Goal: Information Seeking & Learning: Learn about a topic

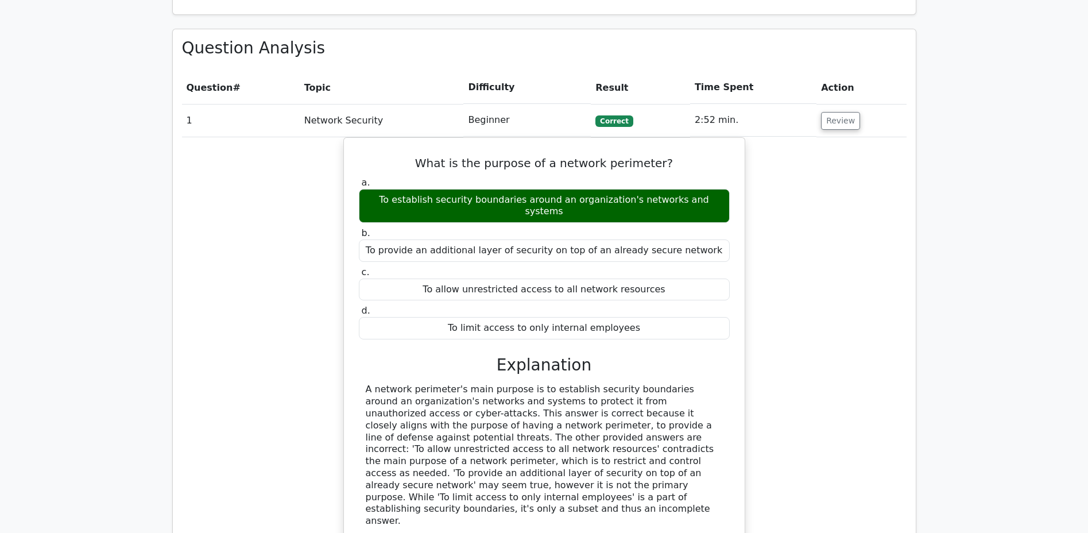
scroll to position [743, 0]
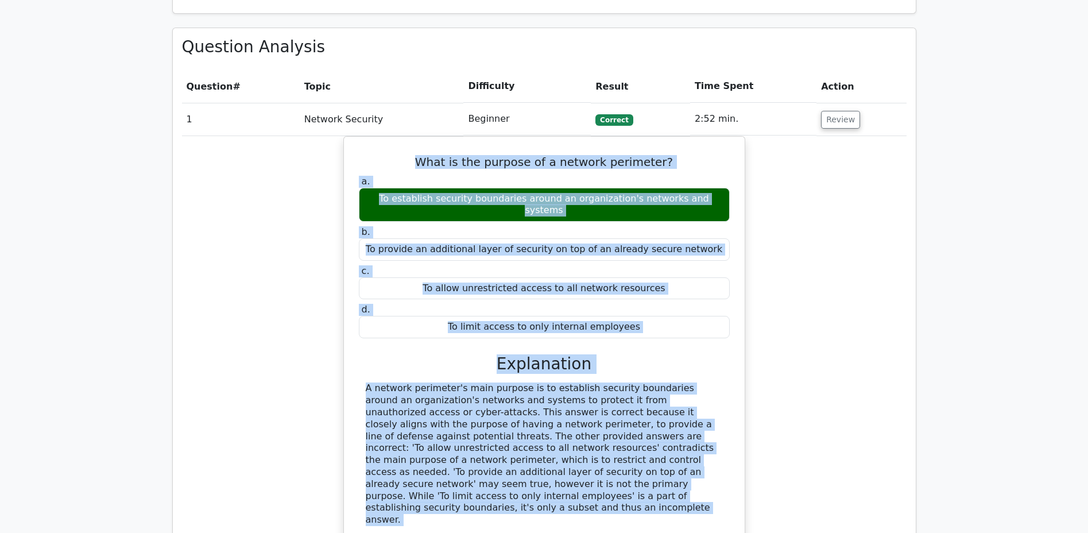
drag, startPoint x: 423, startPoint y: 125, endPoint x: 692, endPoint y: 477, distance: 442.8
click at [692, 468] on div "What is the purpose of a network perimeter? a. To establish security boundaries…" at bounding box center [545, 348] width 392 height 415
copy div "What is the purpose of a network perimeter? a. To establish security boundaries…"
click at [353, 176] on div "a. To establish security boundaries around an organization's networks and syste…" at bounding box center [544, 199] width 385 height 46
copy div "What is the purpose of a network perimeter? a. To establish security boundaries…"
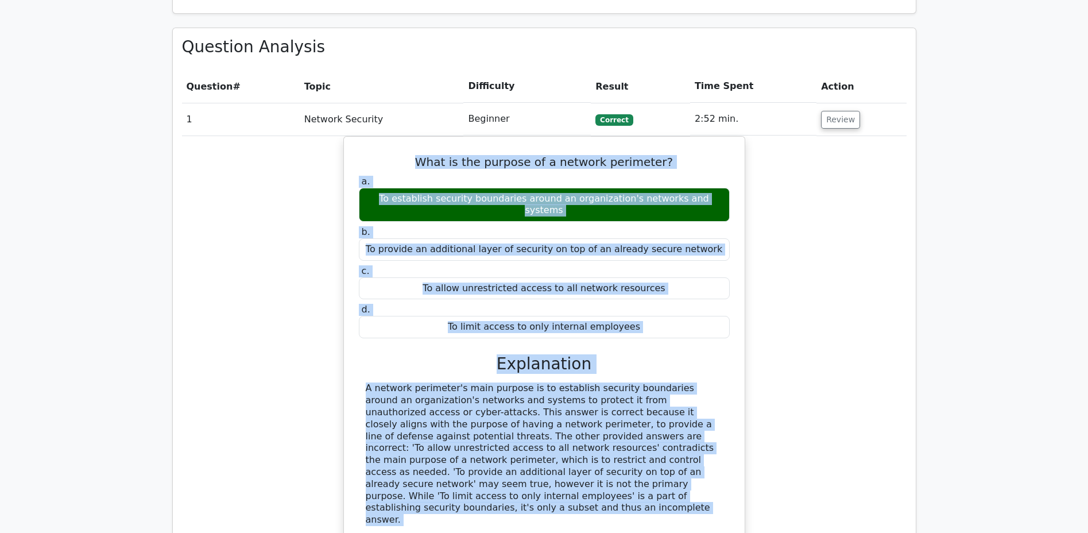
drag, startPoint x: 418, startPoint y: 118, endPoint x: 609, endPoint y: 489, distance: 417.3
click at [610, 481] on div "What is the purpose of a network perimeter? a. To establish security boundaries…" at bounding box center [545, 348] width 392 height 415
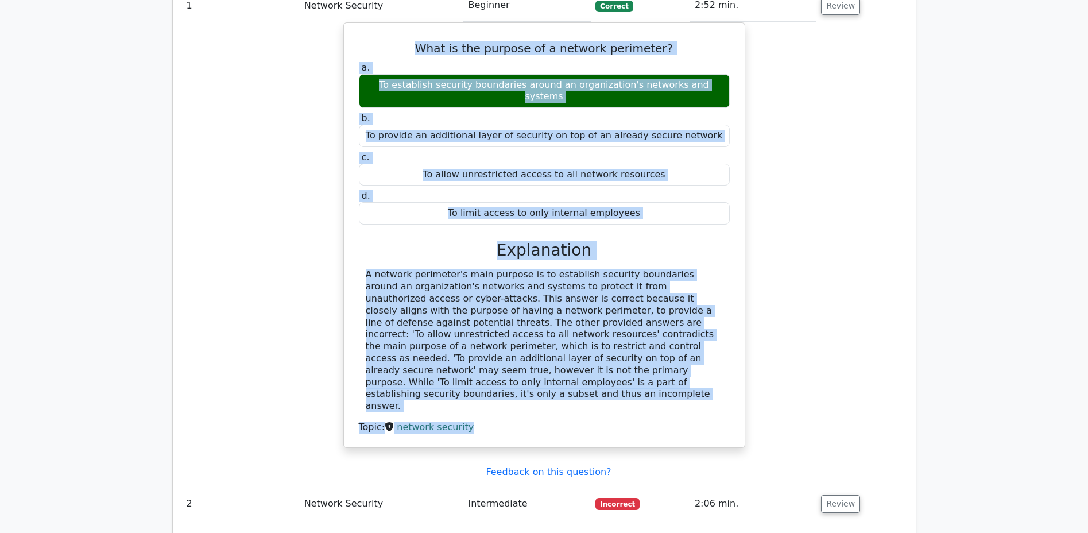
scroll to position [857, 0]
drag, startPoint x: 835, startPoint y: 432, endPoint x: 836, endPoint y: 427, distance: 5.8
click at [835, 494] on button "Review" at bounding box center [840, 503] width 39 height 18
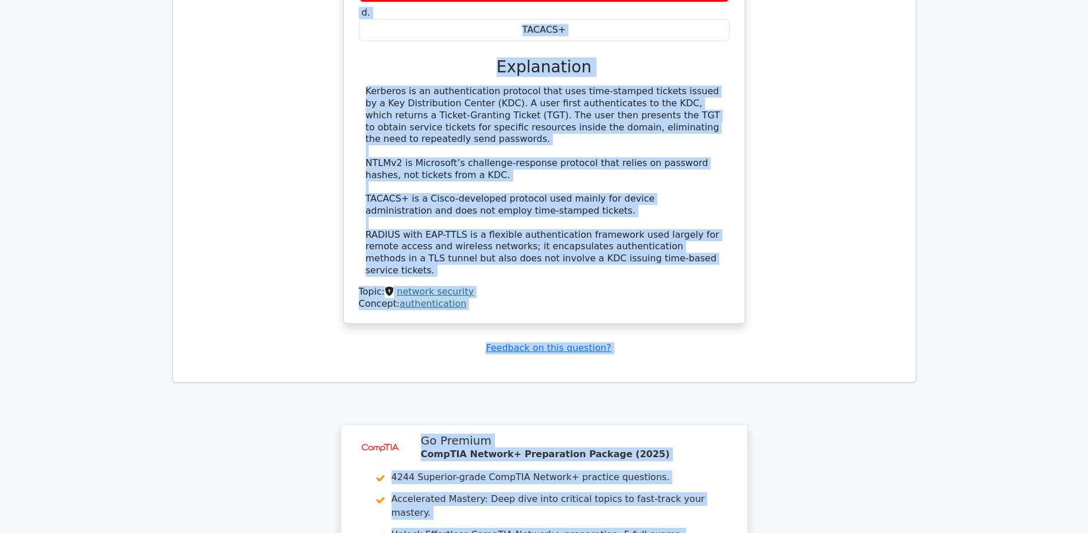
scroll to position [1540, 0]
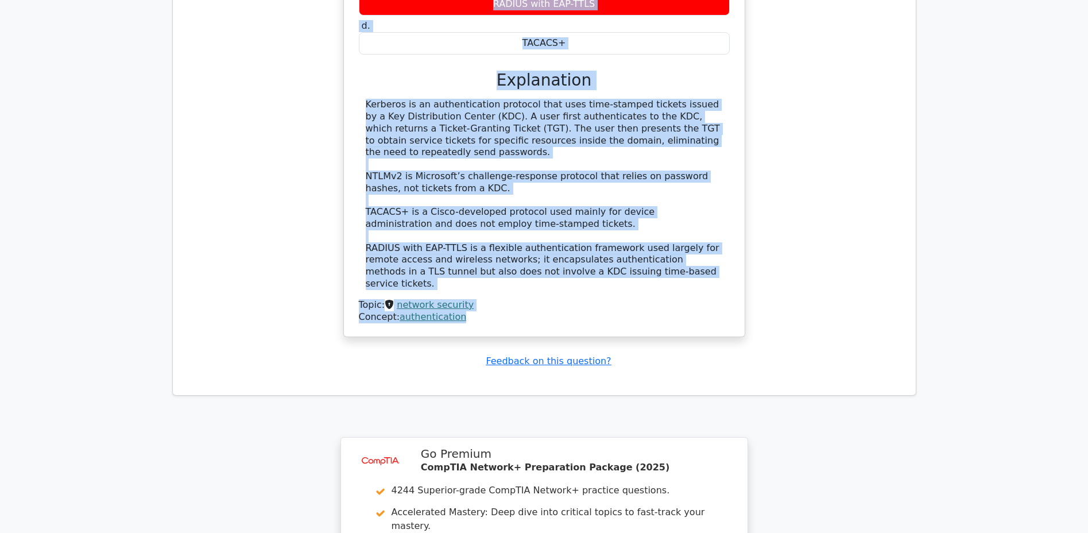
drag, startPoint x: 354, startPoint y: 123, endPoint x: 679, endPoint y: 224, distance: 340.5
click at [680, 217] on div "Which authentication protocol relies on time-stamped tickets issued by a Key Di…" at bounding box center [545, 87] width 392 height 490
copy div "Which authentication protocol relies on time-stamped tickets issued by a Key Di…"
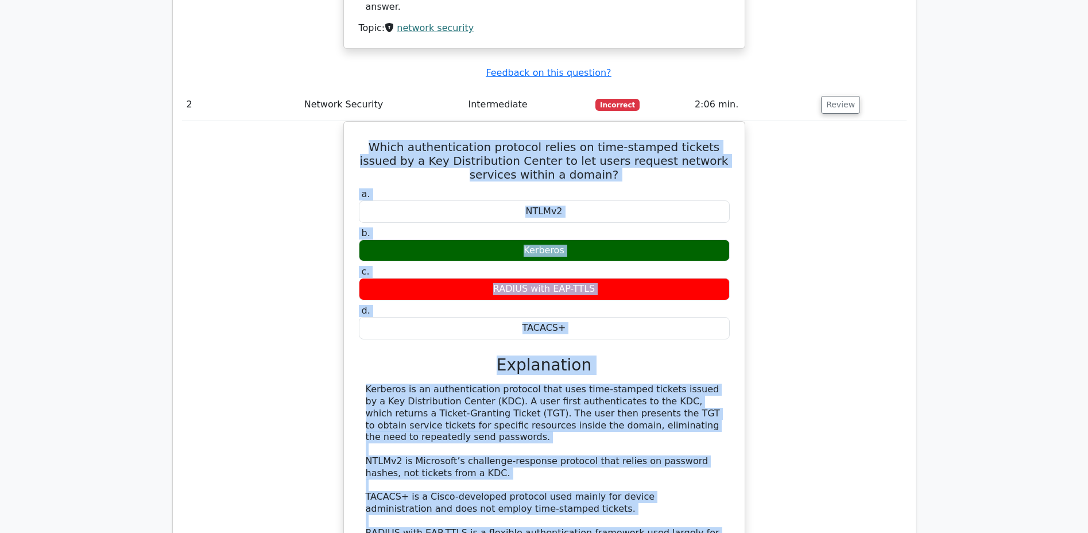
scroll to position [1256, 0]
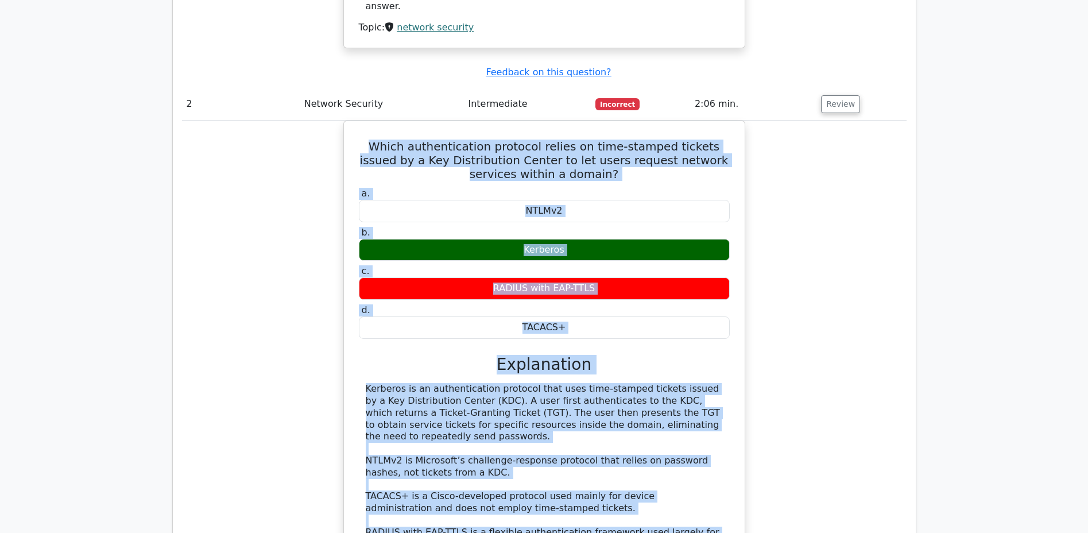
copy div "Which authentication protocol relies on time-stamped tickets issued by a Key Di…"
drag, startPoint x: 358, startPoint y: 68, endPoint x: 599, endPoint y: 513, distance: 505.6
click at [599, 501] on div "Which authentication protocol relies on time-stamped tickets issued by a Key Di…" at bounding box center [545, 371] width 392 height 490
copy div "Which authentication protocol relies on time-stamped tickets issued by a Key Di…"
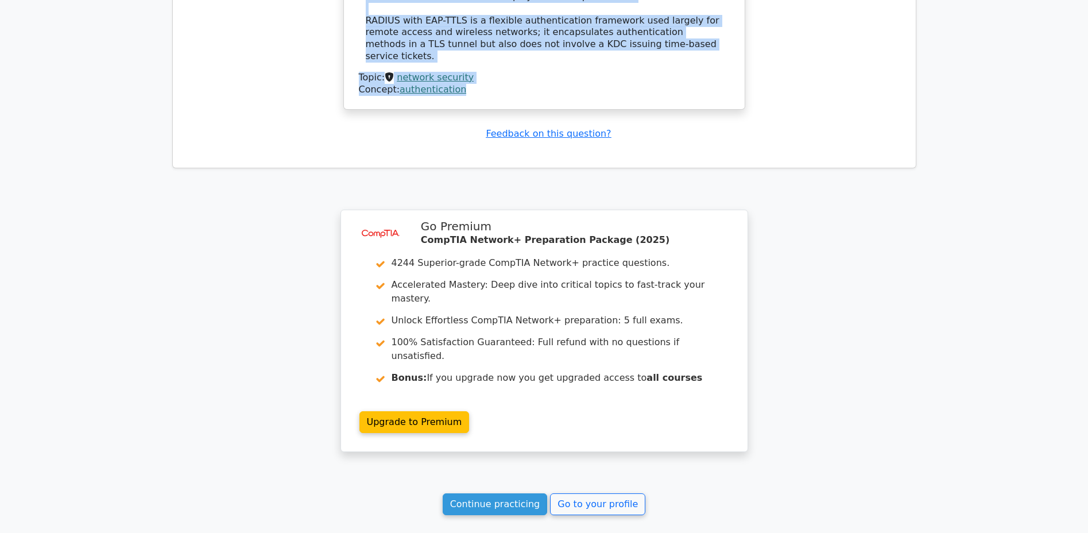
scroll to position [1768, 0]
click at [512, 493] on link "Continue practicing" at bounding box center [495, 504] width 105 height 22
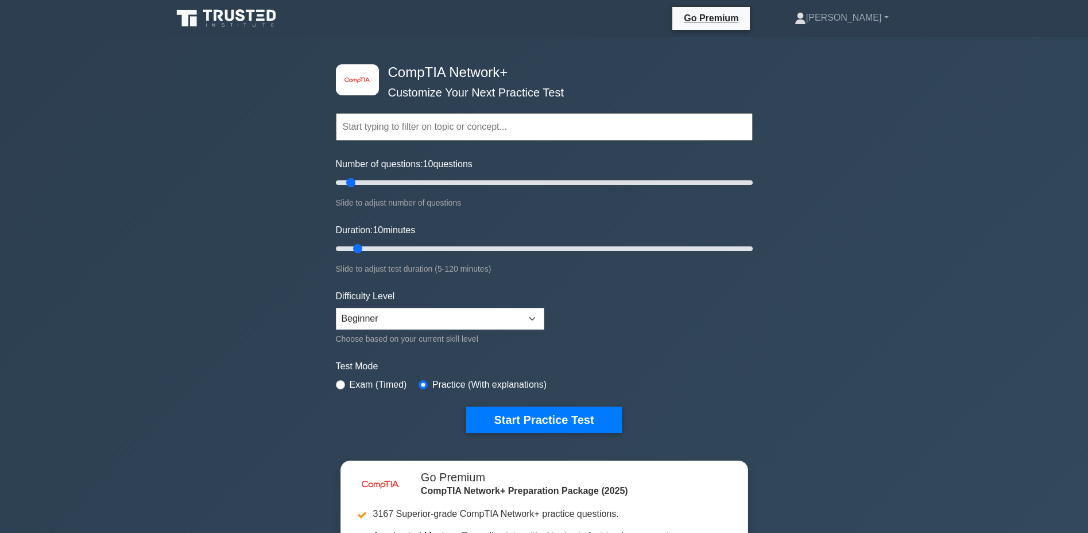
click at [557, 416] on button "Start Practice Test" at bounding box center [543, 419] width 155 height 26
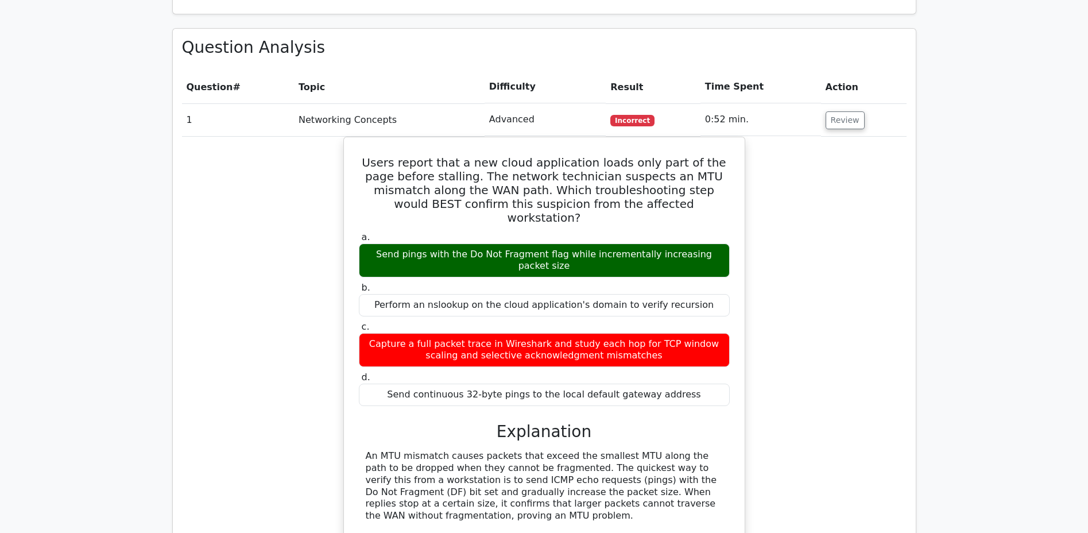
scroll to position [799, 0]
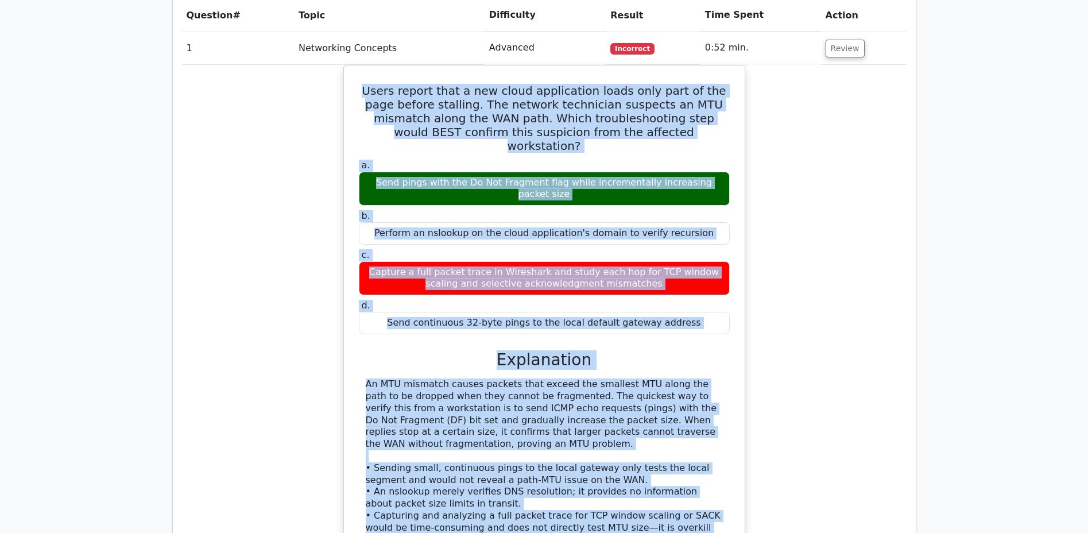
drag, startPoint x: 365, startPoint y: 71, endPoint x: 535, endPoint y: 533, distance: 491.9
click at [535, 506] on div "Users report that a new cloud application loads only part of the page before st…" at bounding box center [545, 329] width 392 height 518
copy div "Users report that a new cloud application loads only part of the page before st…"
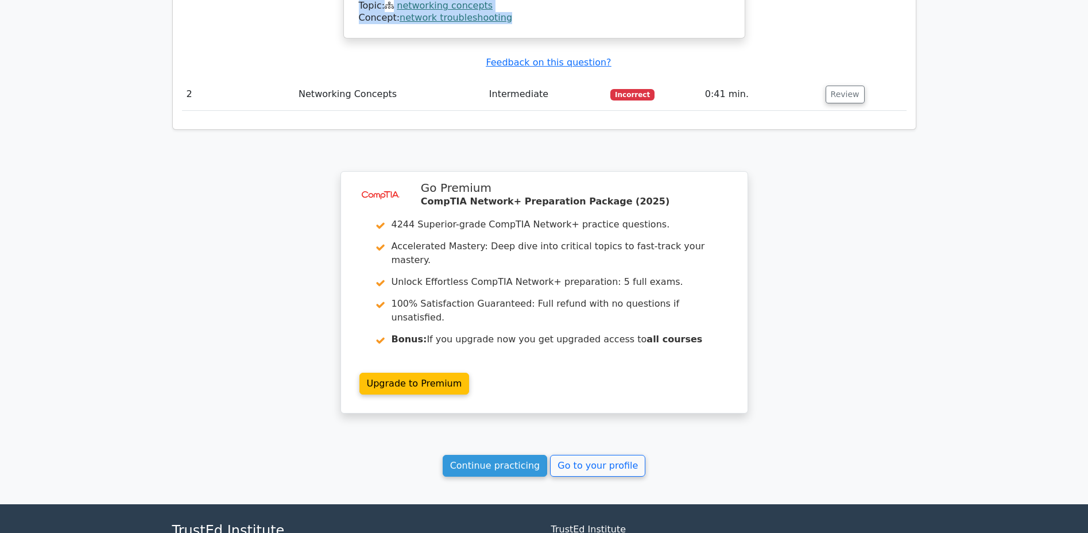
scroll to position [1370, 0]
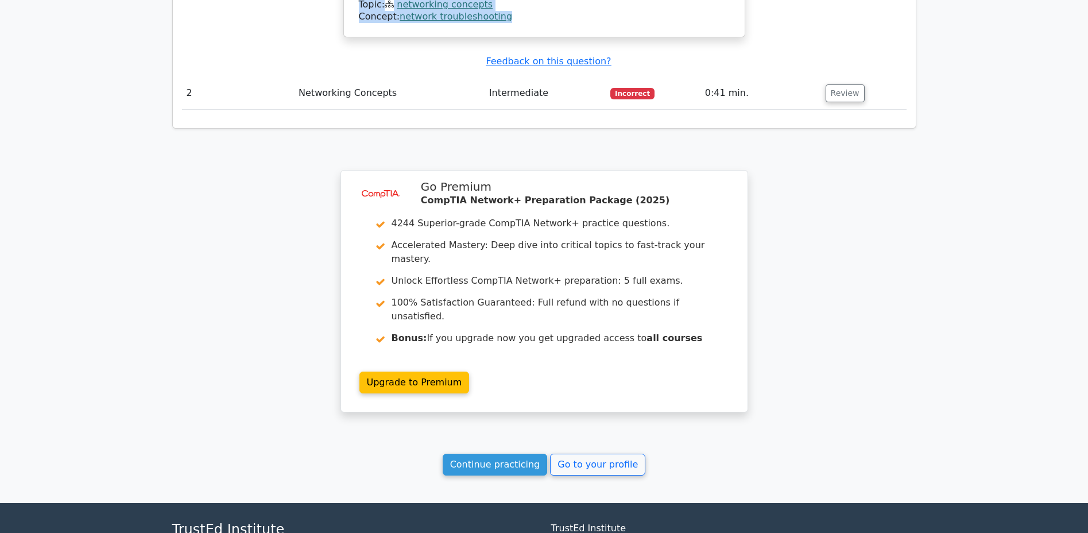
click at [509, 454] on link "Continue practicing" at bounding box center [495, 465] width 105 height 22
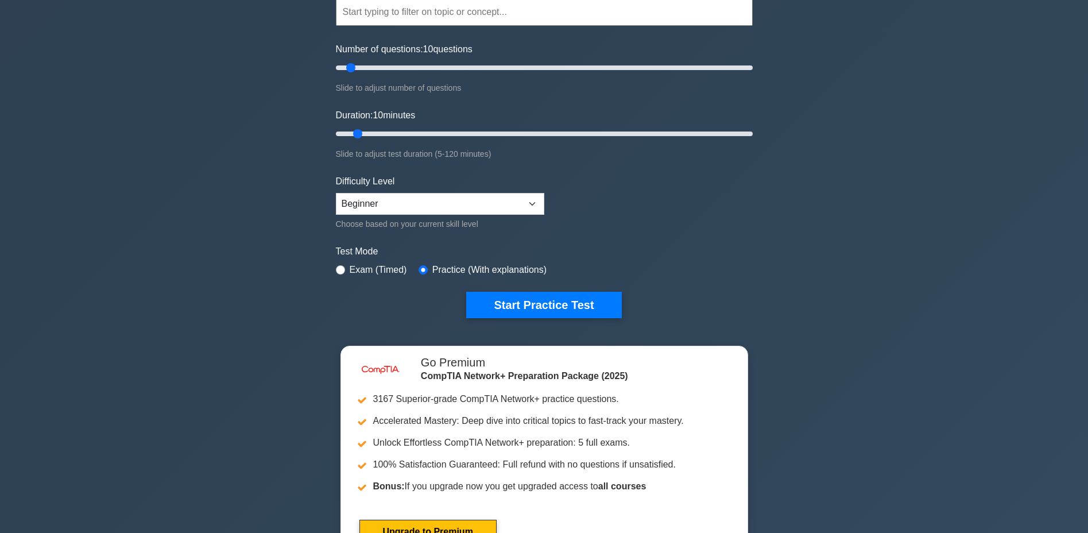
scroll to position [172, 0]
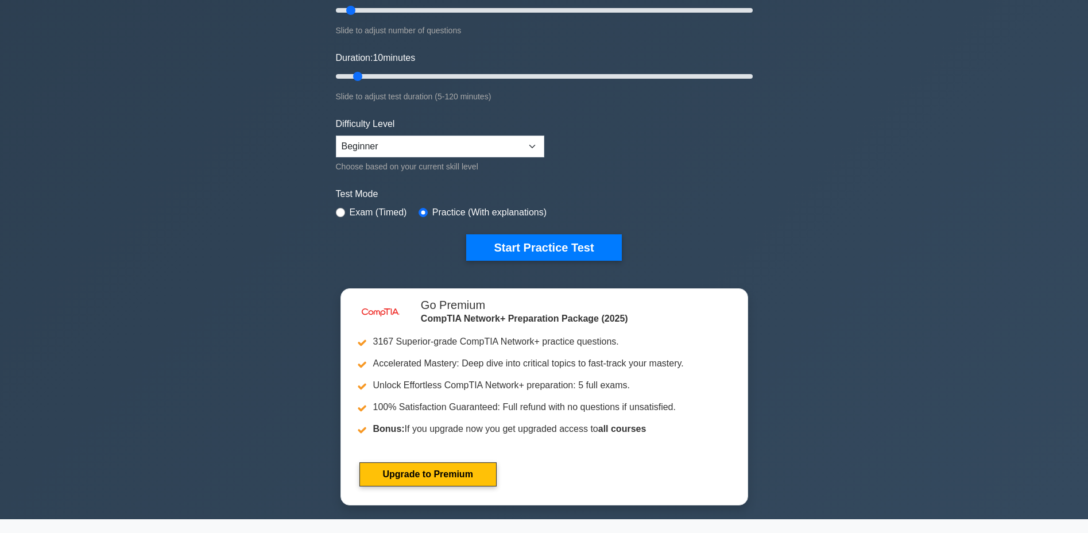
click at [532, 241] on button "Start Practice Test" at bounding box center [543, 247] width 155 height 26
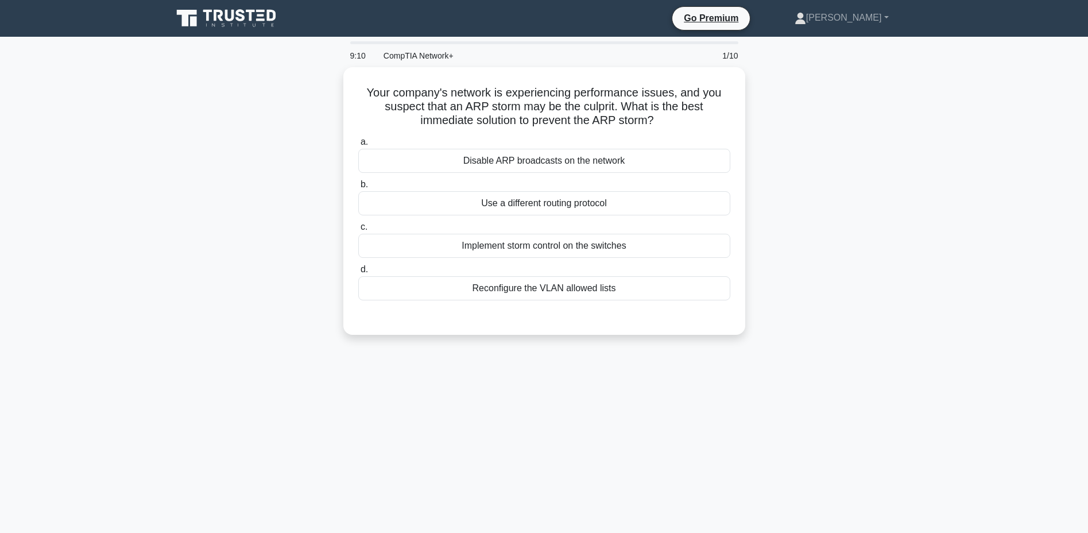
click at [532, 159] on div "Disable ARP broadcasts on the network" at bounding box center [544, 161] width 372 height 24
click at [358, 146] on input "a. Disable ARP broadcasts on the network" at bounding box center [358, 141] width 0 height 7
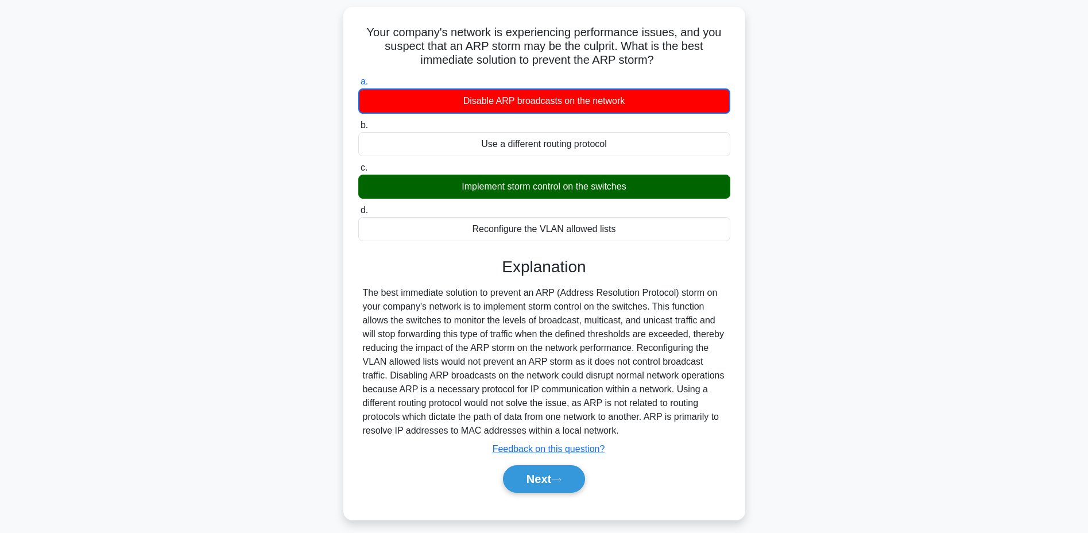
scroll to position [87, 0]
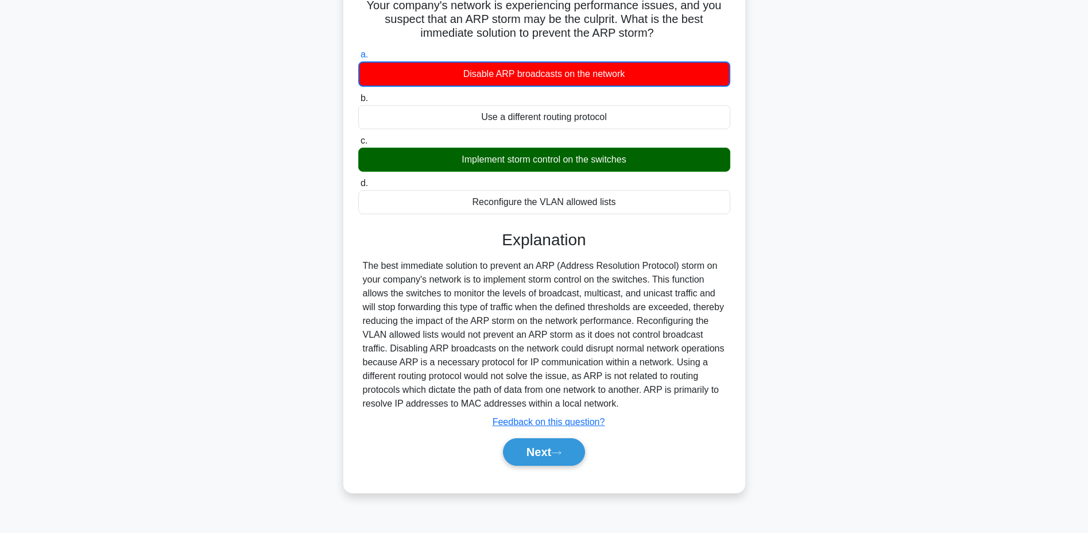
drag, startPoint x: 360, startPoint y: 85, endPoint x: 635, endPoint y: 443, distance: 451.7
click at [636, 443] on div "Your company's network is experiencing performance issues, and you suspect that…" at bounding box center [544, 236] width 393 height 504
copy div "Your company's network is experiencing performance issues, and you suspect that…"
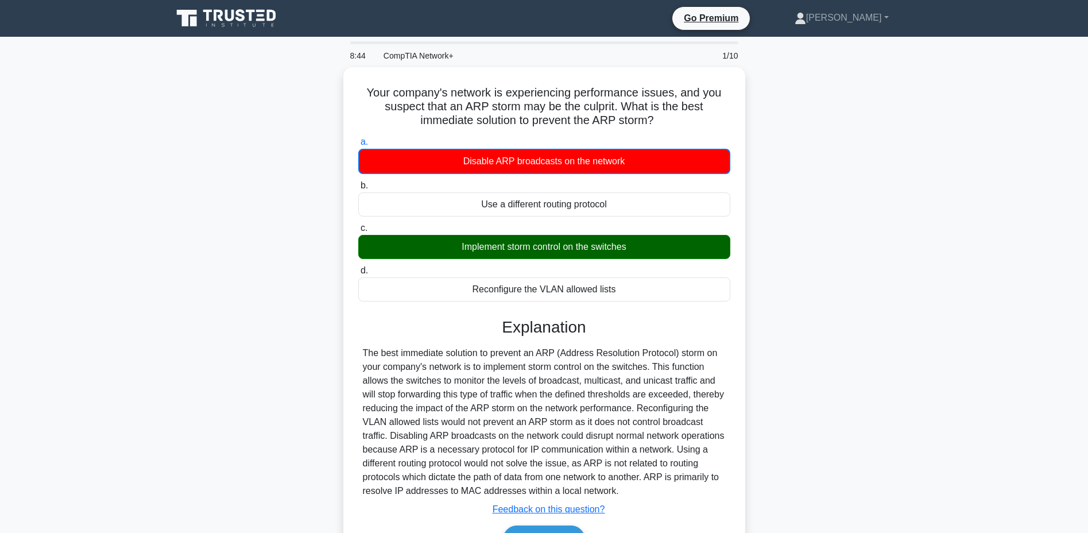
copy div "Your company's network is experiencing performance issues, and you suspect that…"
click at [725, 127] on div "Your company's network is experiencing performance issues, and you suspect that…" at bounding box center [544, 324] width 393 height 504
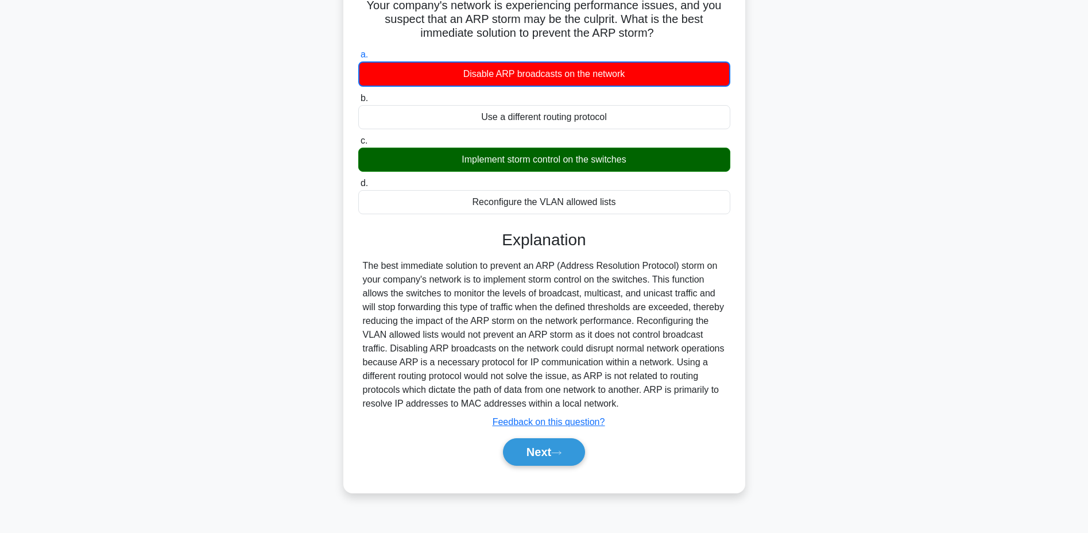
click at [535, 448] on button "Next" at bounding box center [544, 452] width 82 height 28
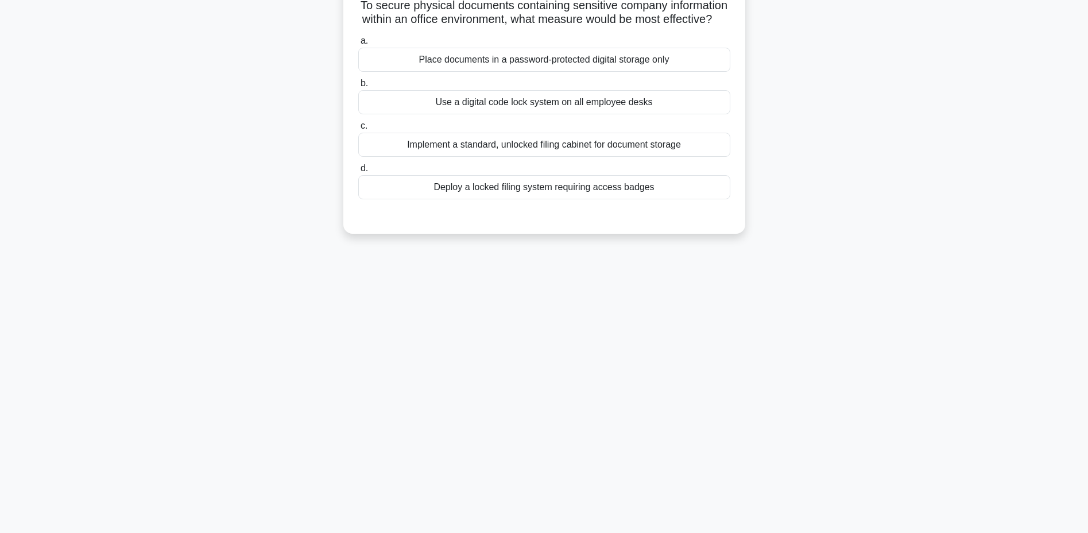
scroll to position [0, 0]
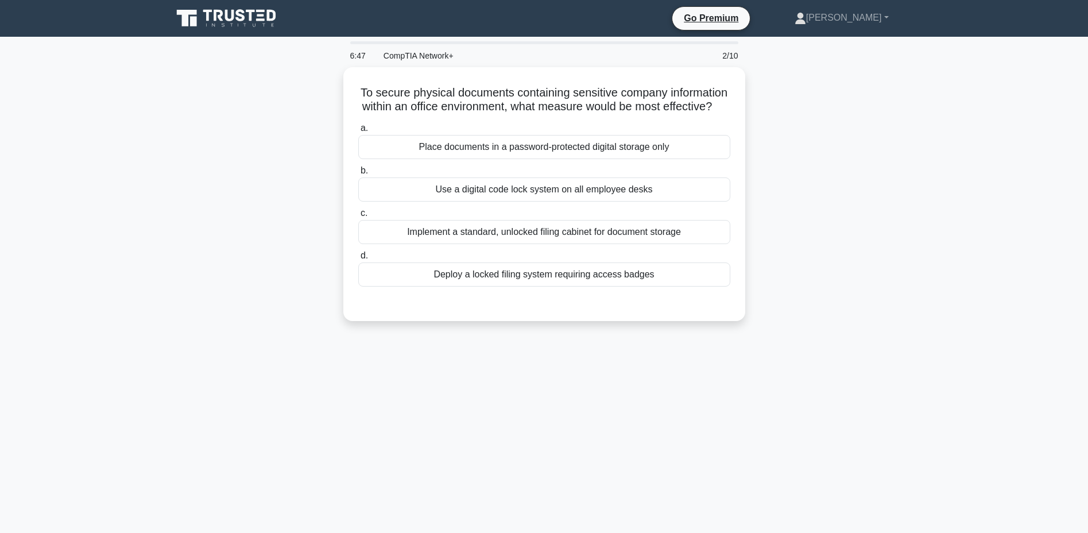
click at [431, 144] on div "Place documents in a password-protected digital storage only" at bounding box center [544, 147] width 372 height 24
click at [358, 132] on input "a. Place documents in a password-protected digital storage only" at bounding box center [358, 128] width 0 height 7
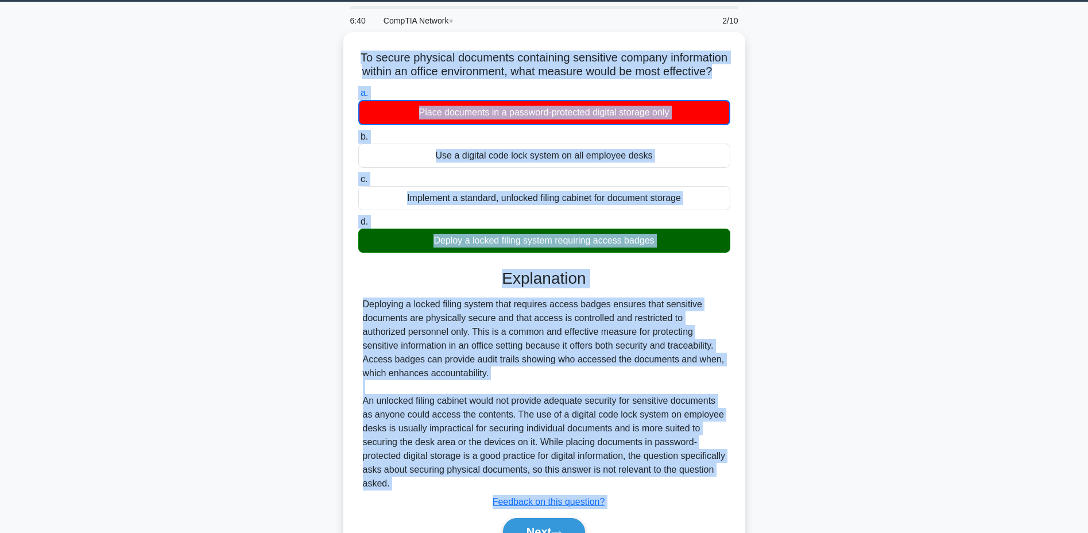
scroll to position [94, 0]
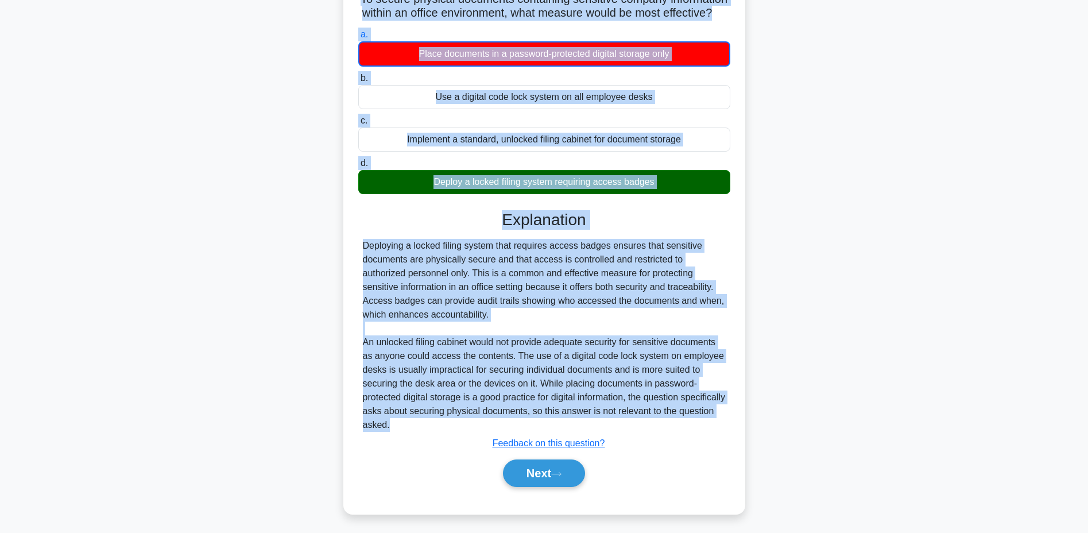
drag, startPoint x: 385, startPoint y: 86, endPoint x: 485, endPoint y: 415, distance: 344.4
click at [485, 416] on div "To secure physical documents containing sensitive company information within an…" at bounding box center [544, 243] width 393 height 531
copy div "To secure physical documents containing sensitive company information within an…"
click at [533, 466] on button "Next" at bounding box center [544, 473] width 82 height 28
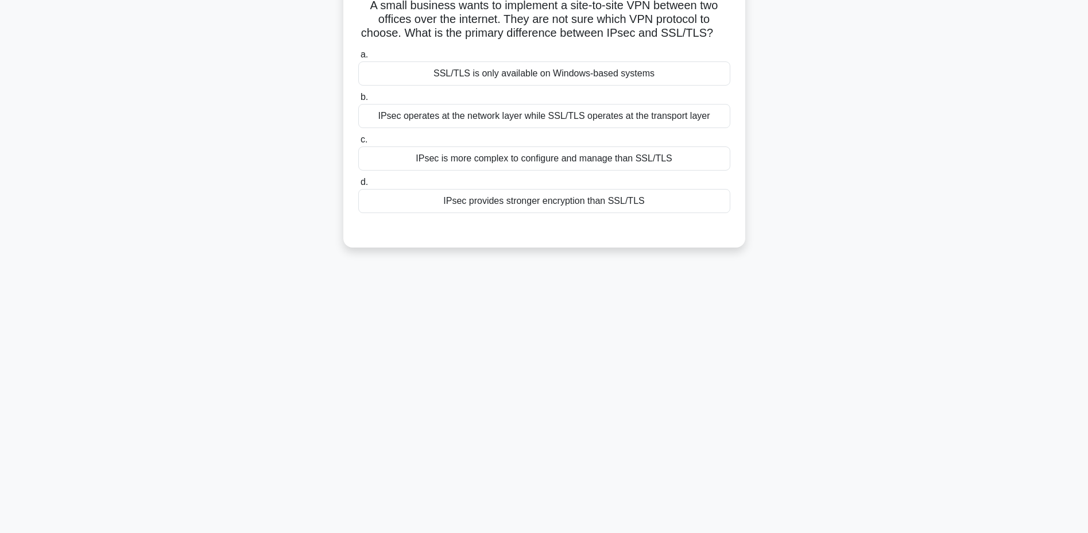
scroll to position [30, 0]
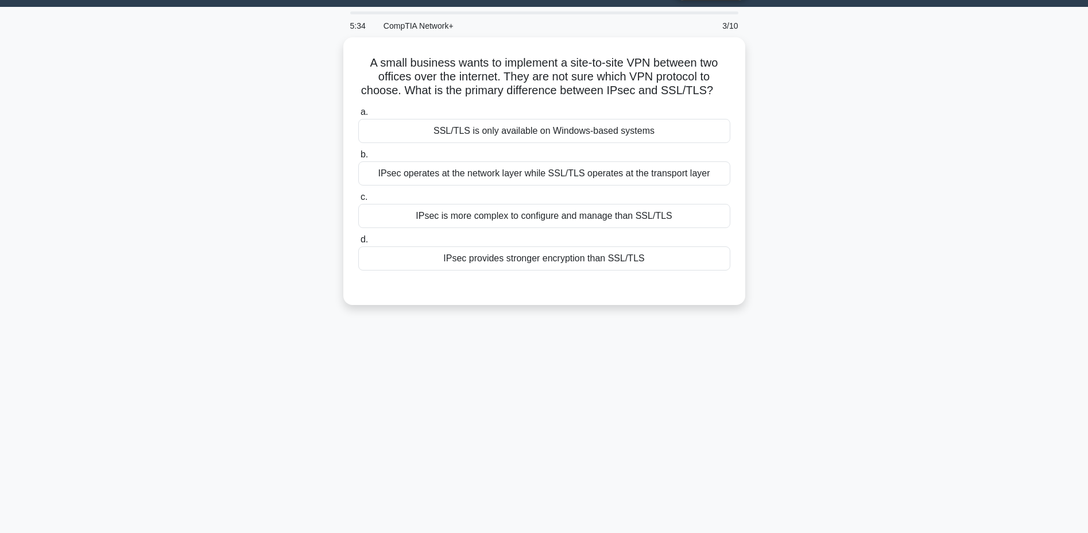
click at [659, 257] on div "IPsec provides stronger encryption than SSL/TLS" at bounding box center [544, 258] width 372 height 24
click at [358, 243] on input "d. IPsec provides stronger encryption than SSL/TLS" at bounding box center [358, 239] width 0 height 7
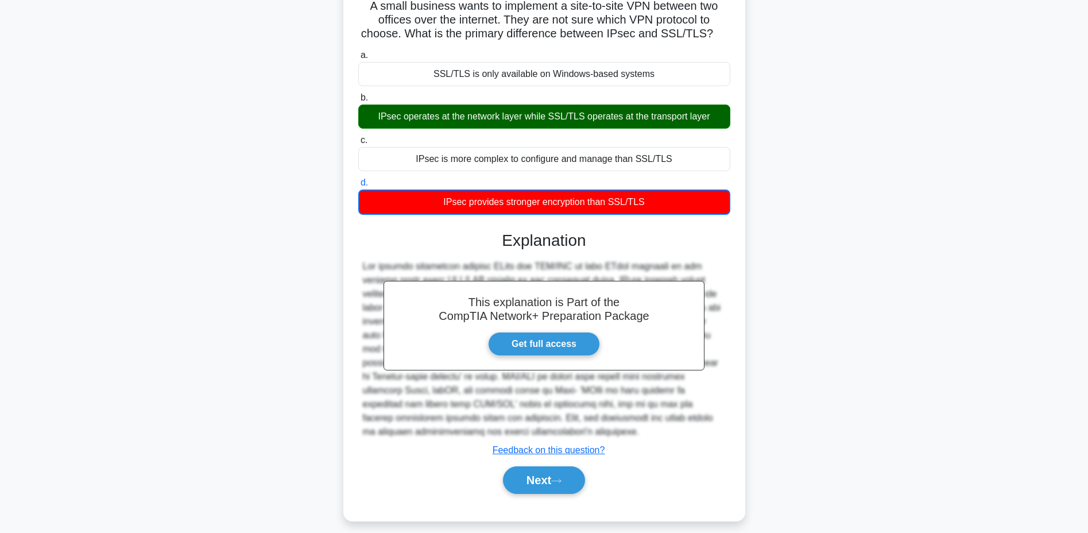
scroll to position [94, 0]
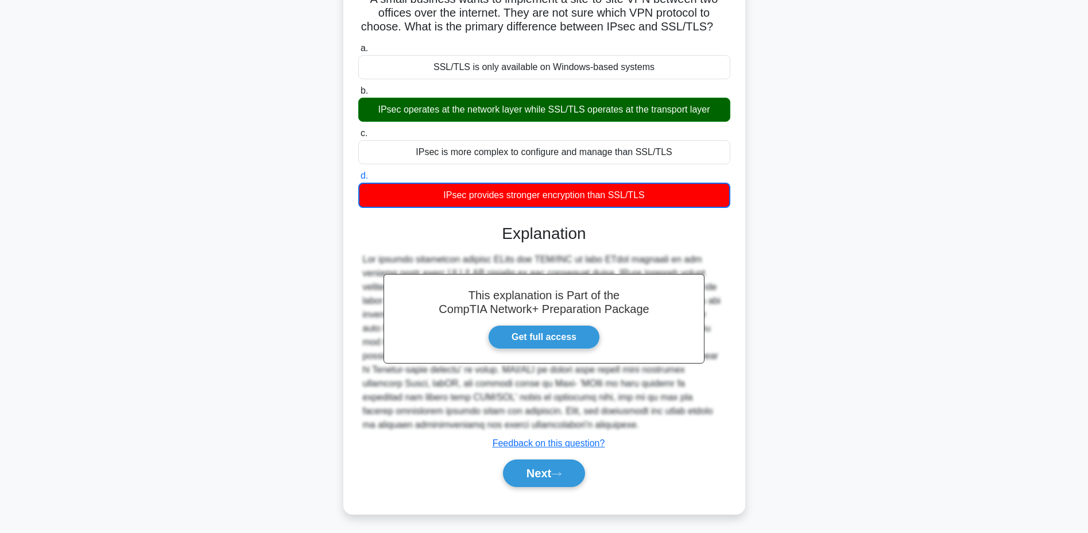
click at [542, 332] on link "Get full access" at bounding box center [544, 337] width 112 height 24
